Goal: Task Accomplishment & Management: Use online tool/utility

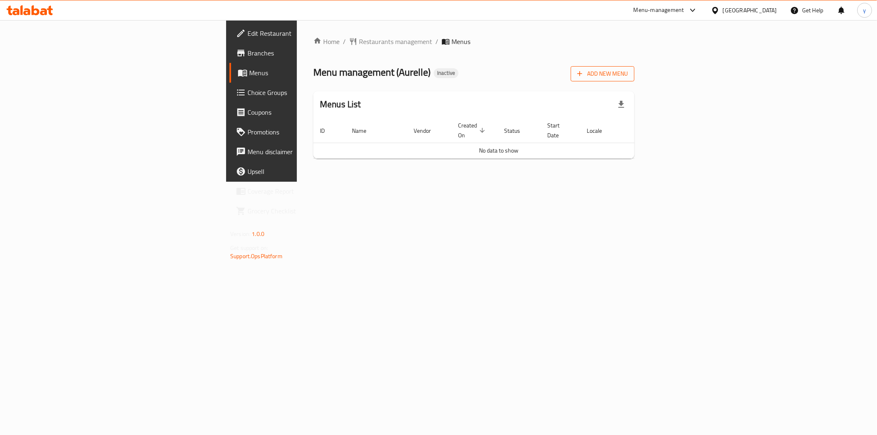
click at [635, 79] on button "Add New Menu" at bounding box center [603, 73] width 64 height 15
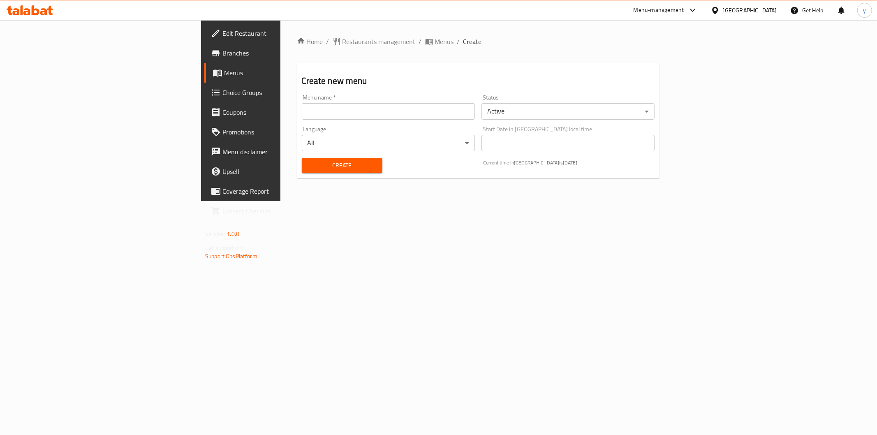
click at [277, 136] on body "​ Menu-management [GEOGRAPHIC_DATA] Get Help y Edit Restaurant Branches Menus C…" at bounding box center [438, 227] width 877 height 415
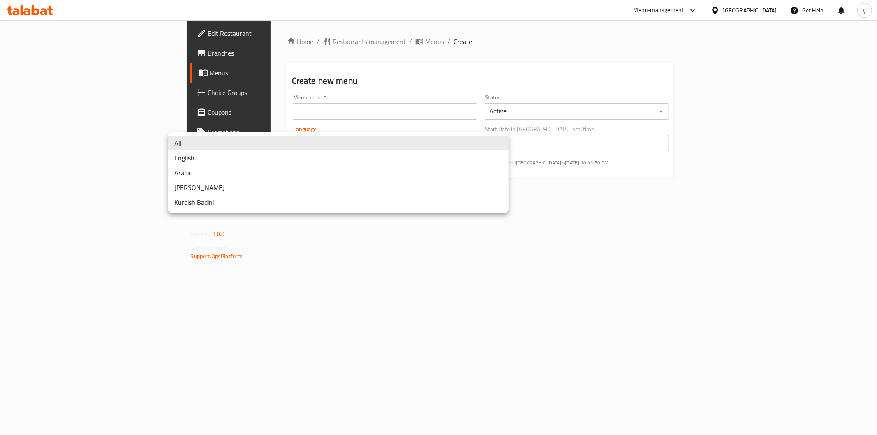
click at [286, 110] on div at bounding box center [438, 217] width 877 height 435
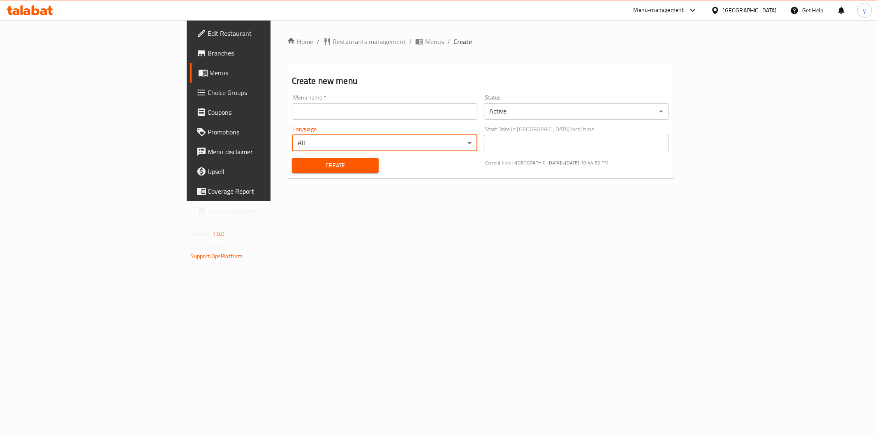
click at [388, 111] on input "text" at bounding box center [384, 111] width 185 height 16
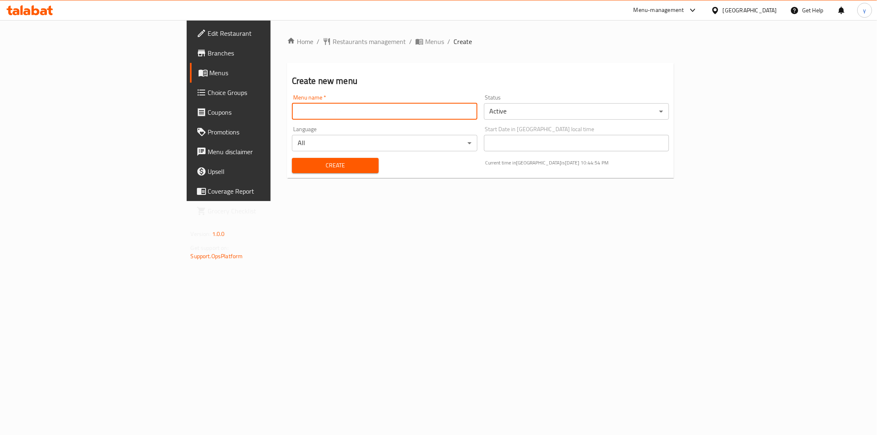
type input "[PERSON_NAME]"
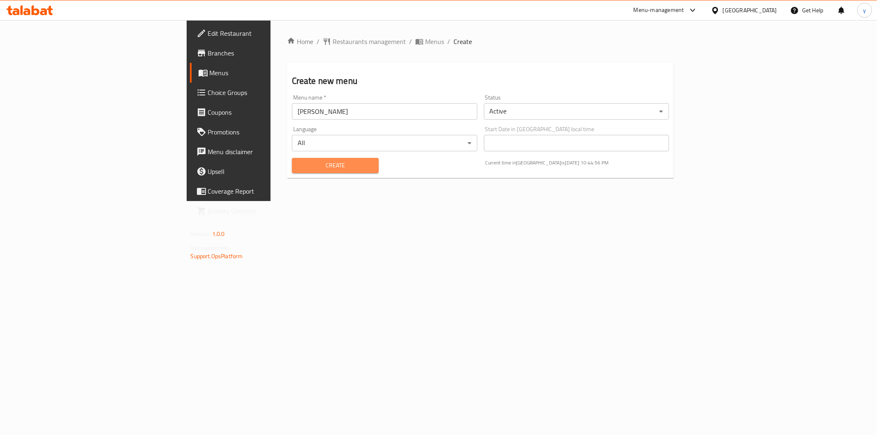
click at [299, 169] on span "Create" at bounding box center [336, 165] width 74 height 10
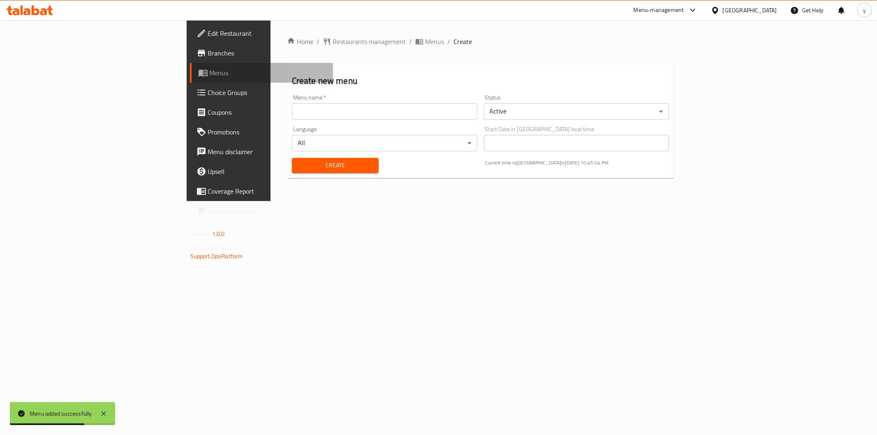
click at [210, 70] on span "Menus" at bounding box center [268, 73] width 117 height 10
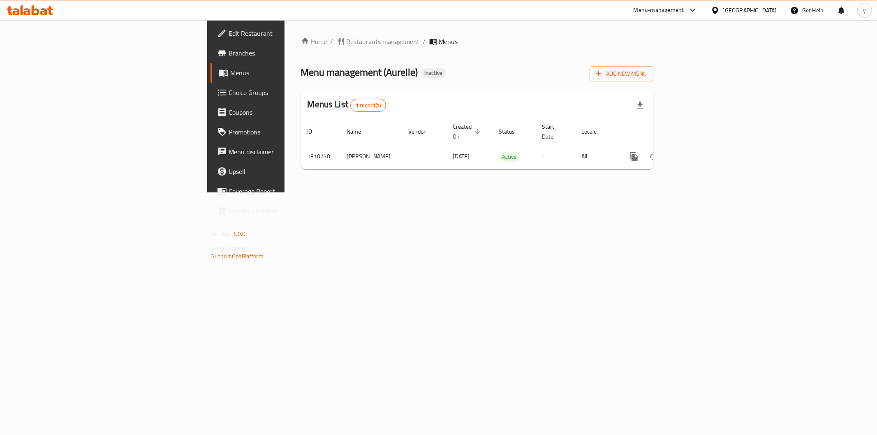
click at [229, 92] on span "Choice Groups" at bounding box center [288, 93] width 118 height 10
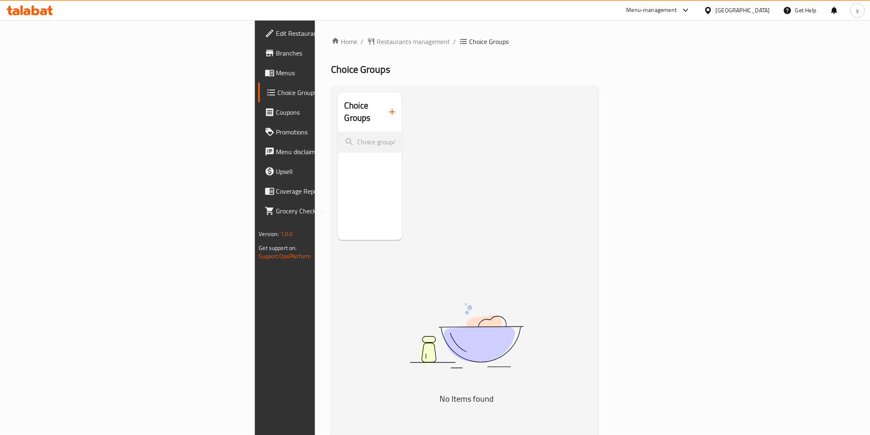
click at [387, 108] on icon "button" at bounding box center [392, 112] width 10 height 10
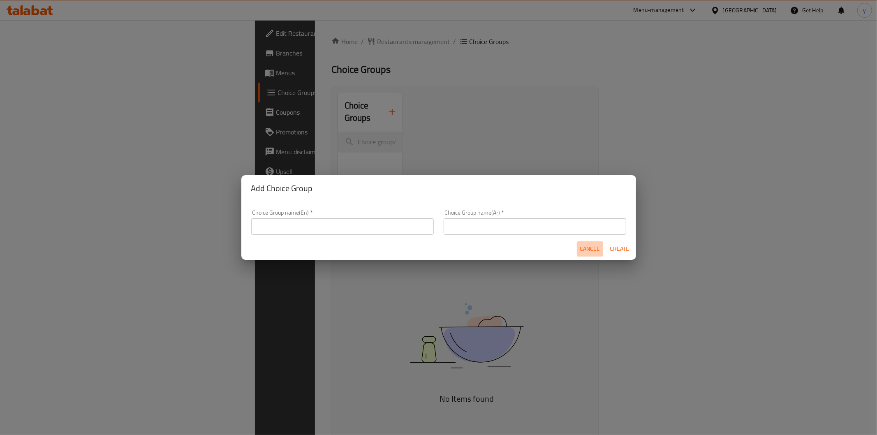
click at [584, 247] on span "Cancel" at bounding box center [590, 249] width 20 height 10
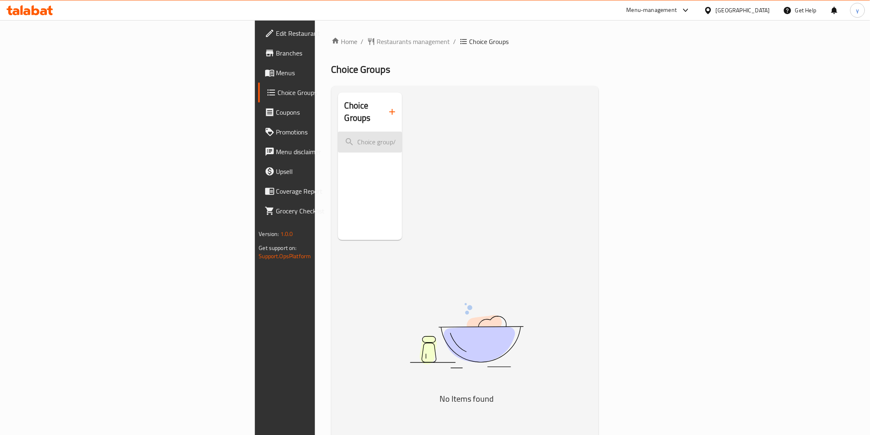
click at [338, 132] on input "search" at bounding box center [370, 142] width 65 height 21
click at [338, 114] on div "Choice Groups" at bounding box center [370, 112] width 65 height 39
click at [387, 107] on icon "button" at bounding box center [392, 112] width 10 height 10
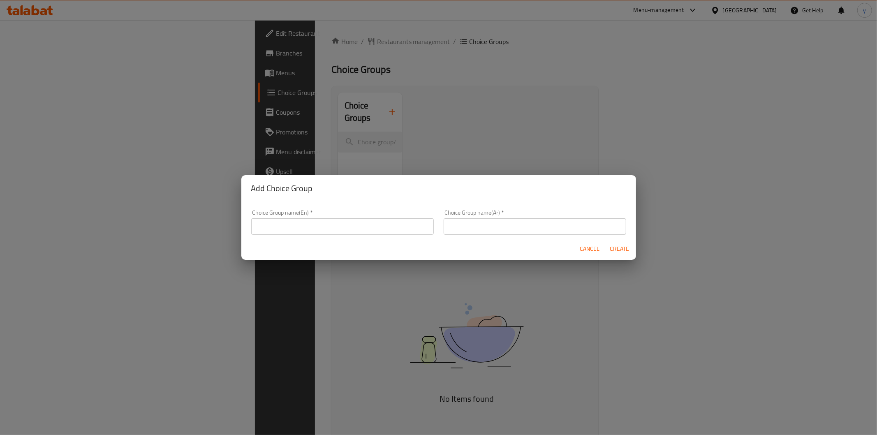
click at [301, 221] on input "text" at bounding box center [342, 226] width 183 height 16
type input "Your Choice Of"
click at [467, 221] on input "text" at bounding box center [535, 226] width 183 height 16
type input "h"
type input "اختيارك من"
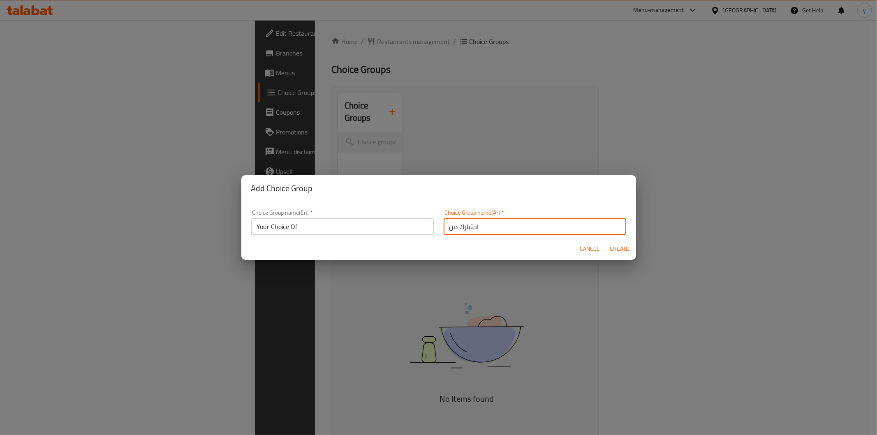
click at [339, 222] on input "Your Choice Of" at bounding box center [342, 226] width 183 height 16
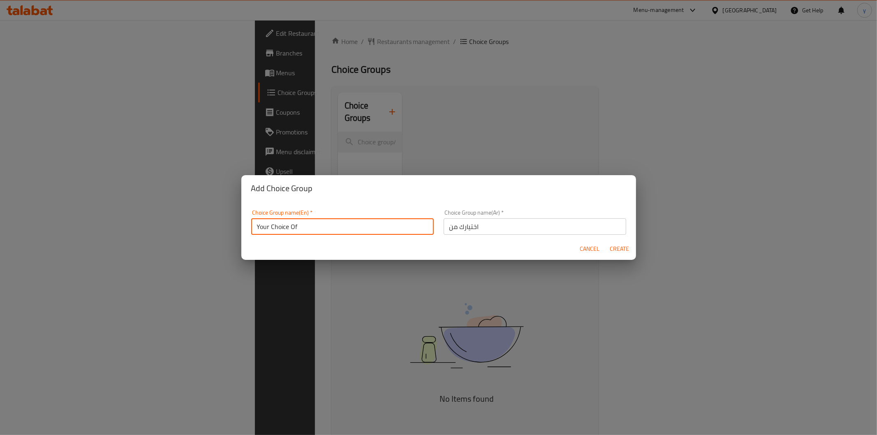
click at [339, 222] on input "Your Choice Of" at bounding box center [342, 226] width 183 height 16
click at [350, 225] on input "text" at bounding box center [342, 226] width 183 height 16
type input "ش"
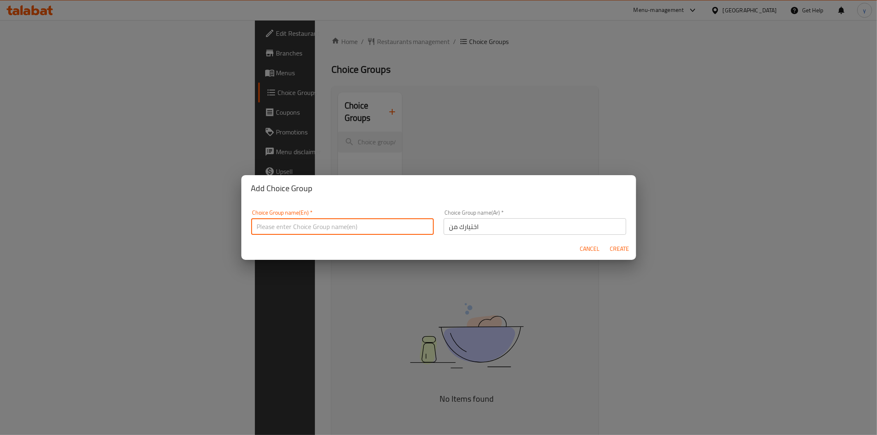
click at [475, 216] on div "Choice Group name(Ar)   * اختيارك من Choice Group name(Ar) *" at bounding box center [535, 222] width 183 height 25
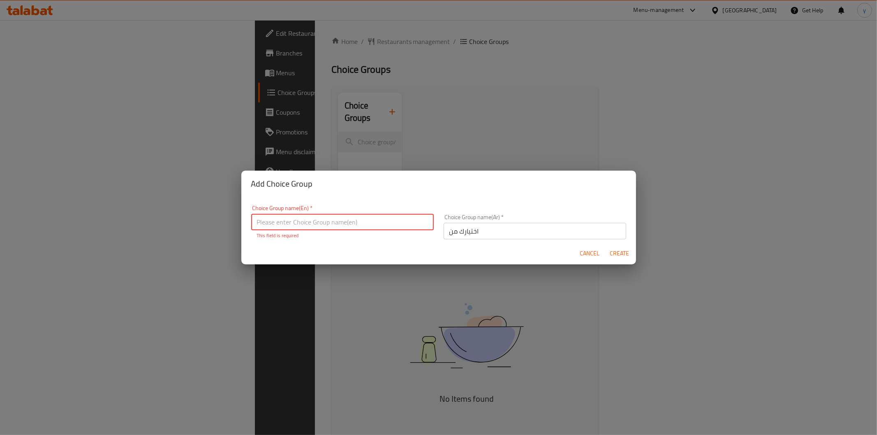
click at [385, 224] on input "text" at bounding box center [342, 222] width 183 height 16
type input "شي"
click at [462, 235] on div "Choice Group name(Ar)   * اختياك من Choice Group name(Ar) *" at bounding box center [535, 226] width 192 height 35
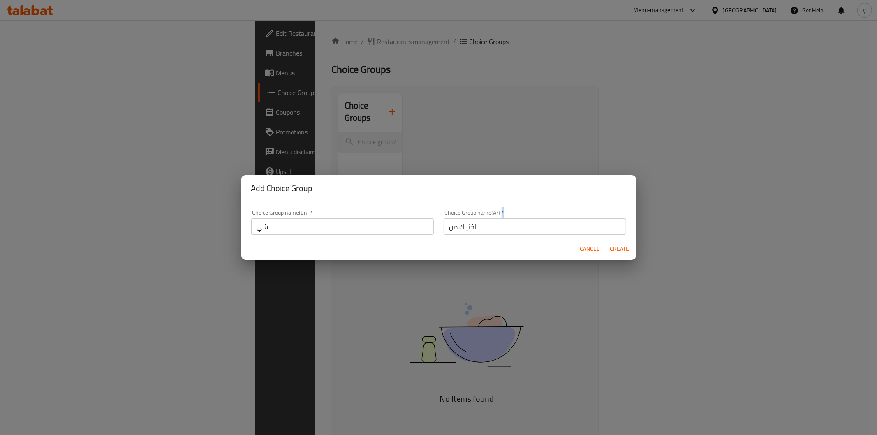
click at [462, 235] on div "Choice Group name(Ar)   * اختياك من Choice Group name(Ar) *" at bounding box center [535, 222] width 192 height 35
click at [472, 227] on input "اختياك من" at bounding box center [535, 226] width 183 height 16
type input "ختياك من"
click at [472, 227] on input "ختياك من" at bounding box center [535, 226] width 183 height 16
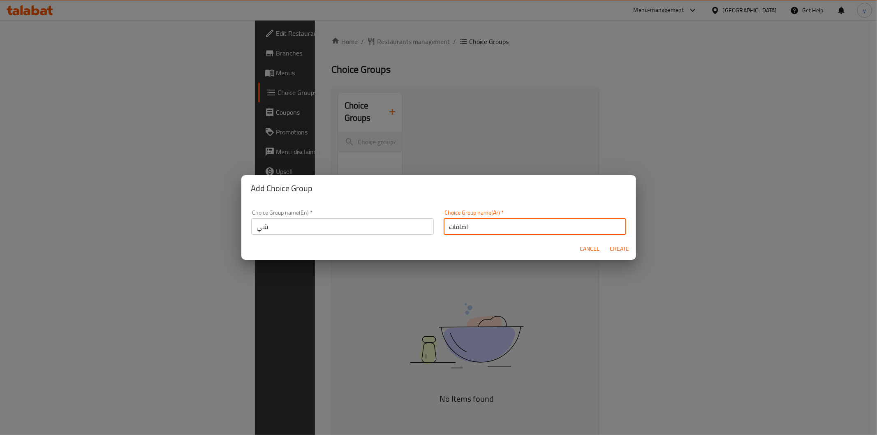
type input "اضافات"
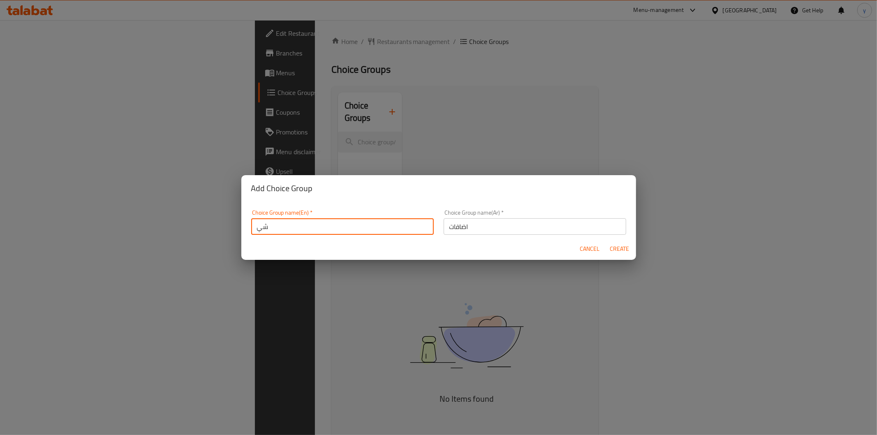
click at [327, 220] on input "شي" at bounding box center [342, 226] width 183 height 16
type input "ش"
type input "addons"
click at [627, 251] on span "Create" at bounding box center [620, 249] width 20 height 10
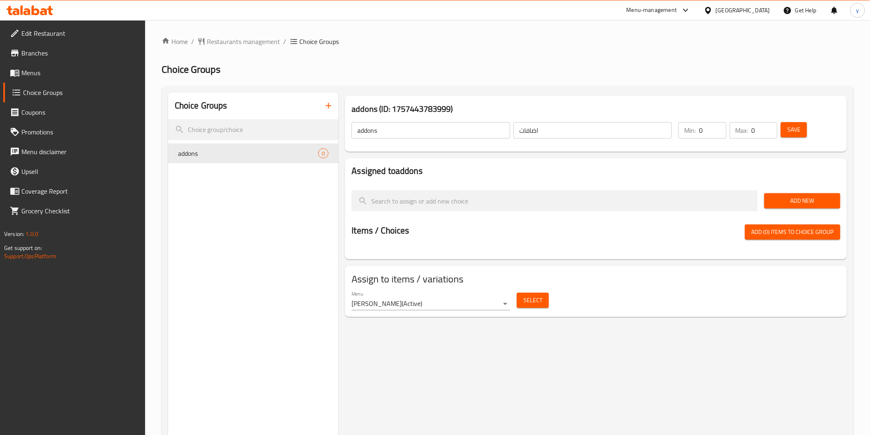
click at [756, 134] on input "0" at bounding box center [765, 130] width 26 height 16
type input "2"
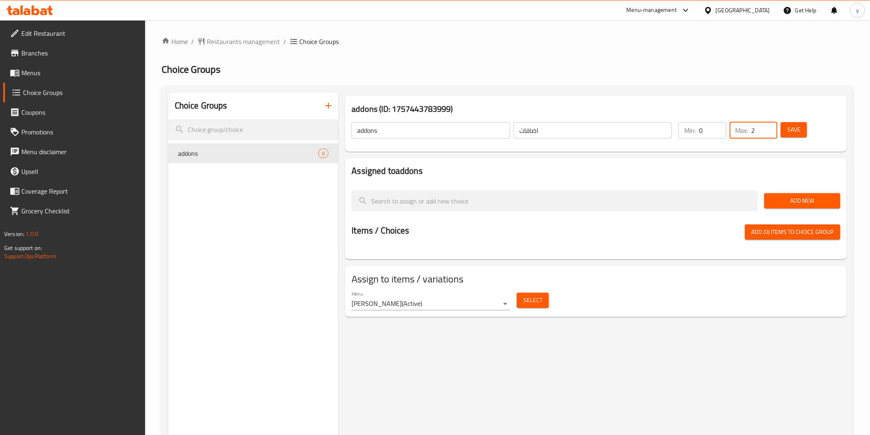
click at [823, 198] on span "Add New" at bounding box center [802, 201] width 63 height 10
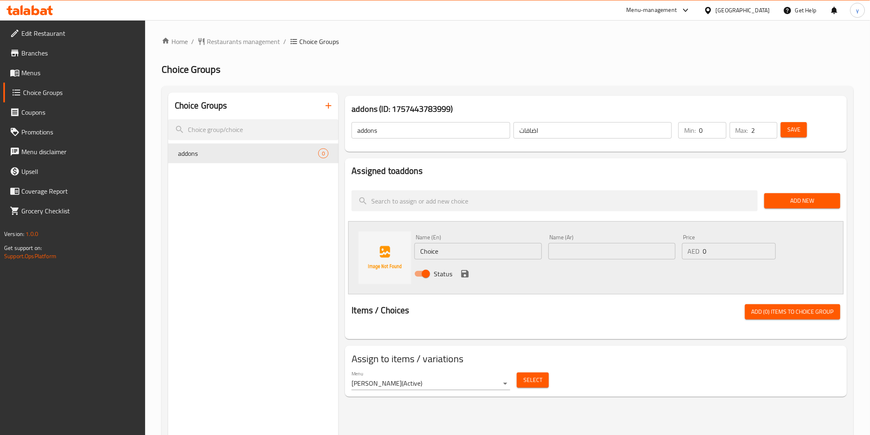
click at [454, 251] on input "Choice" at bounding box center [478, 251] width 127 height 16
type input "]"
click at [431, 251] on input "chichen" at bounding box center [478, 251] width 127 height 16
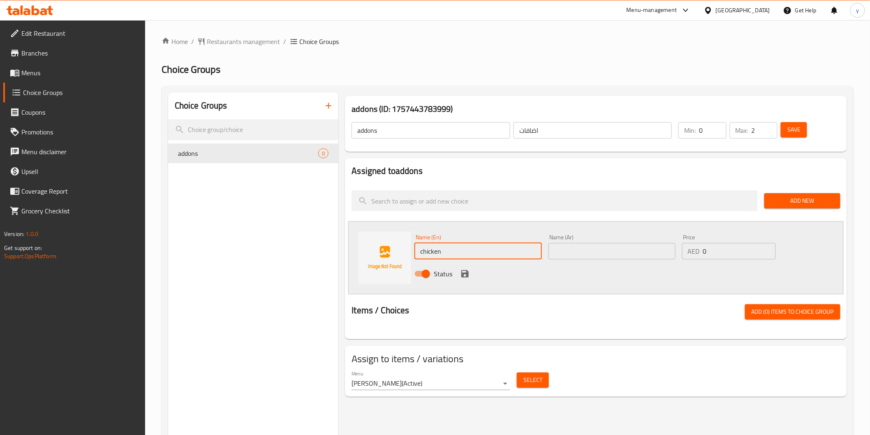
type input "chicken"
click at [599, 251] on input "text" at bounding box center [612, 251] width 127 height 16
type input "دجاج"
click at [723, 245] on input "0" at bounding box center [739, 251] width 73 height 16
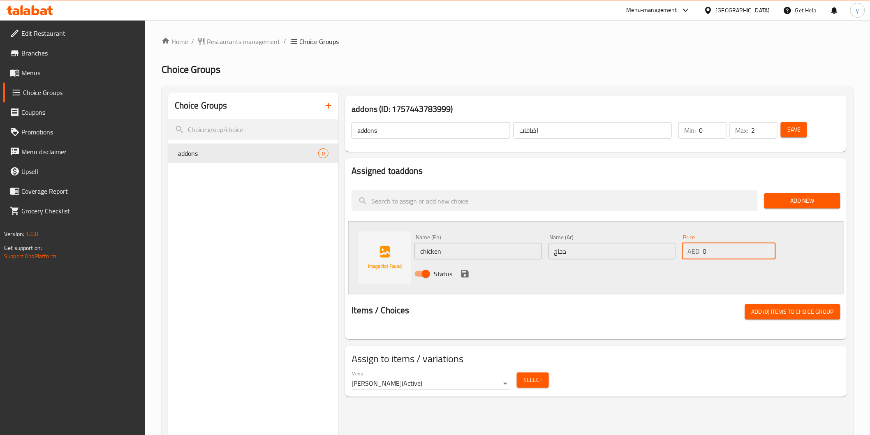
click at [723, 245] on input "0" at bounding box center [739, 251] width 73 height 16
type input "8"
click at [464, 277] on icon "save" at bounding box center [465, 274] width 10 height 10
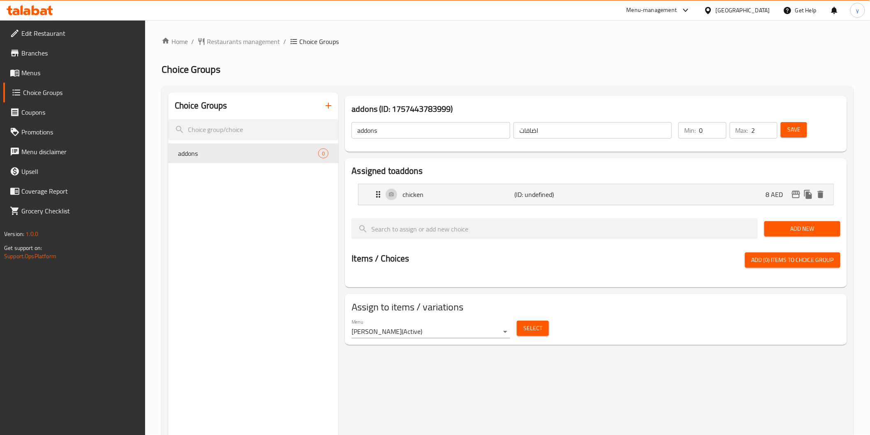
click at [793, 223] on button "Add New" at bounding box center [803, 228] width 76 height 15
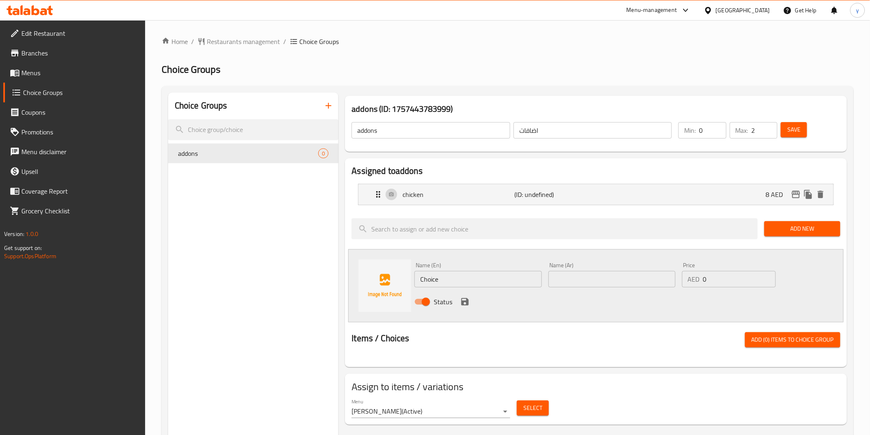
click at [473, 278] on input "Choice" at bounding box center [478, 279] width 127 height 16
type input "ش"
type input "s"
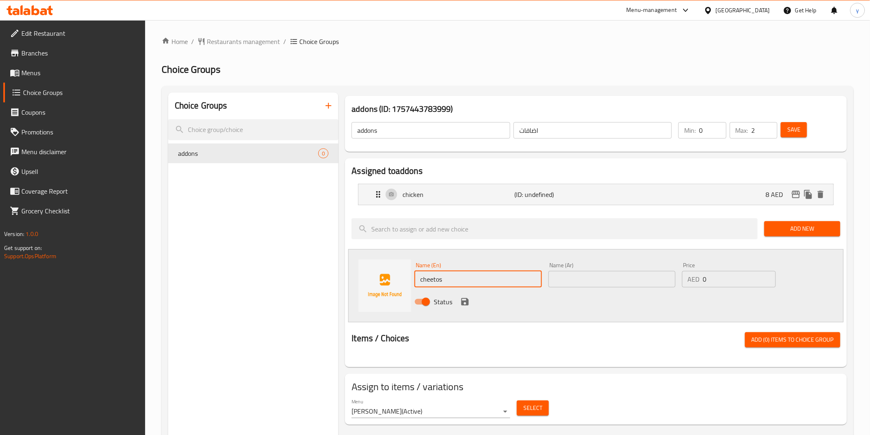
type input "cheetos"
click at [617, 272] on input "text" at bounding box center [612, 279] width 127 height 16
type input "شيتوي"
click at [707, 280] on input "0" at bounding box center [739, 279] width 73 height 16
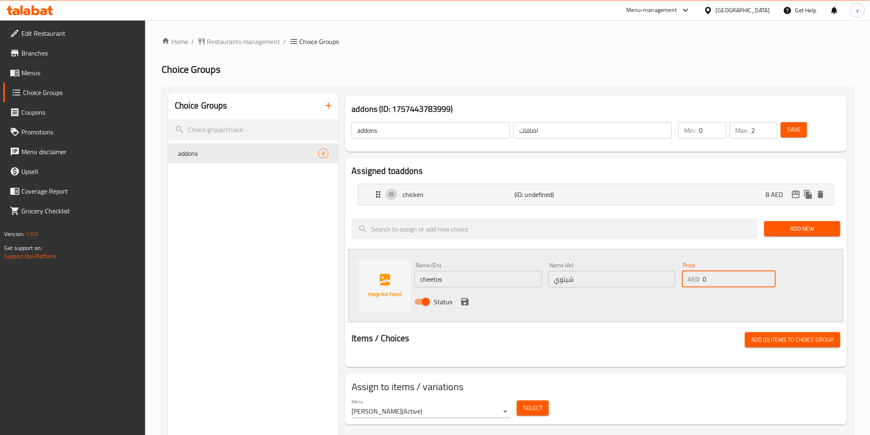
click at [707, 280] on input "0" at bounding box center [739, 279] width 73 height 16
type input "7"
click at [604, 282] on input "شيتوي" at bounding box center [612, 279] width 127 height 16
type input "شيتوس"
click at [465, 303] on icon "save" at bounding box center [465, 302] width 10 height 10
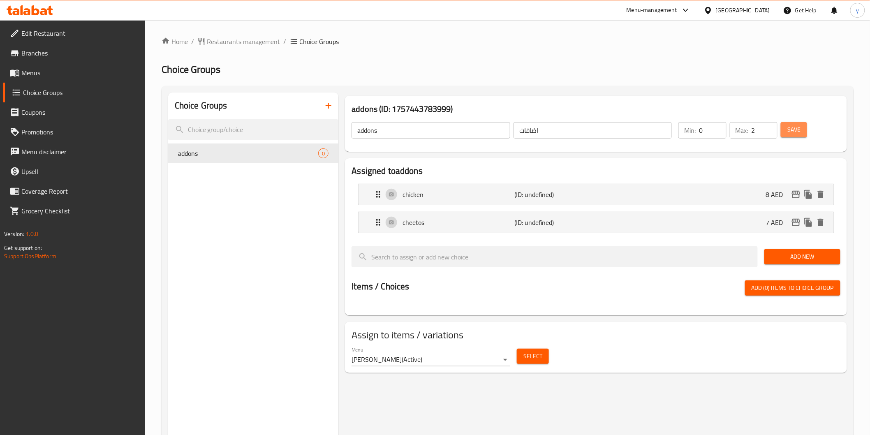
click at [794, 125] on span "Save" at bounding box center [794, 130] width 13 height 10
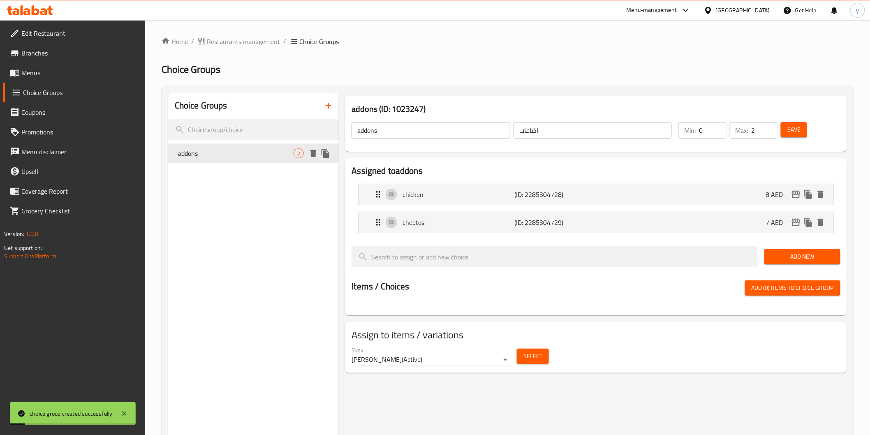
click at [260, 153] on span "addons" at bounding box center [236, 153] width 116 height 10
click at [532, 354] on span "Select" at bounding box center [533, 356] width 19 height 10
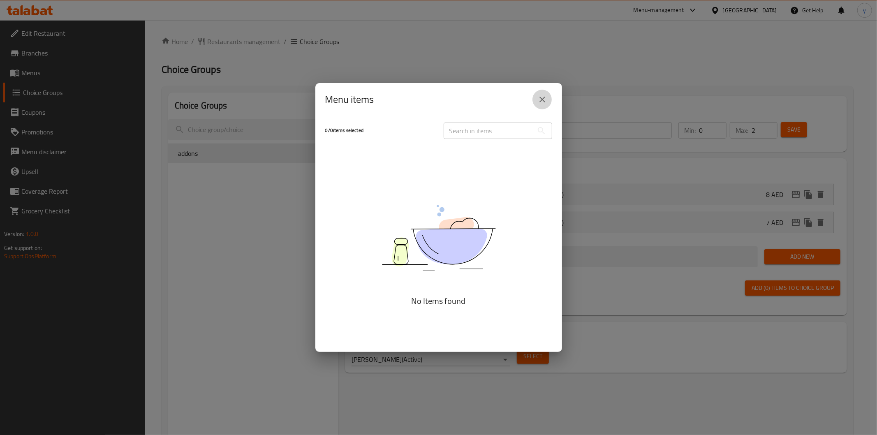
click at [545, 102] on icon "close" at bounding box center [543, 100] width 6 height 6
